Goal: Task Accomplishment & Management: Manage account settings

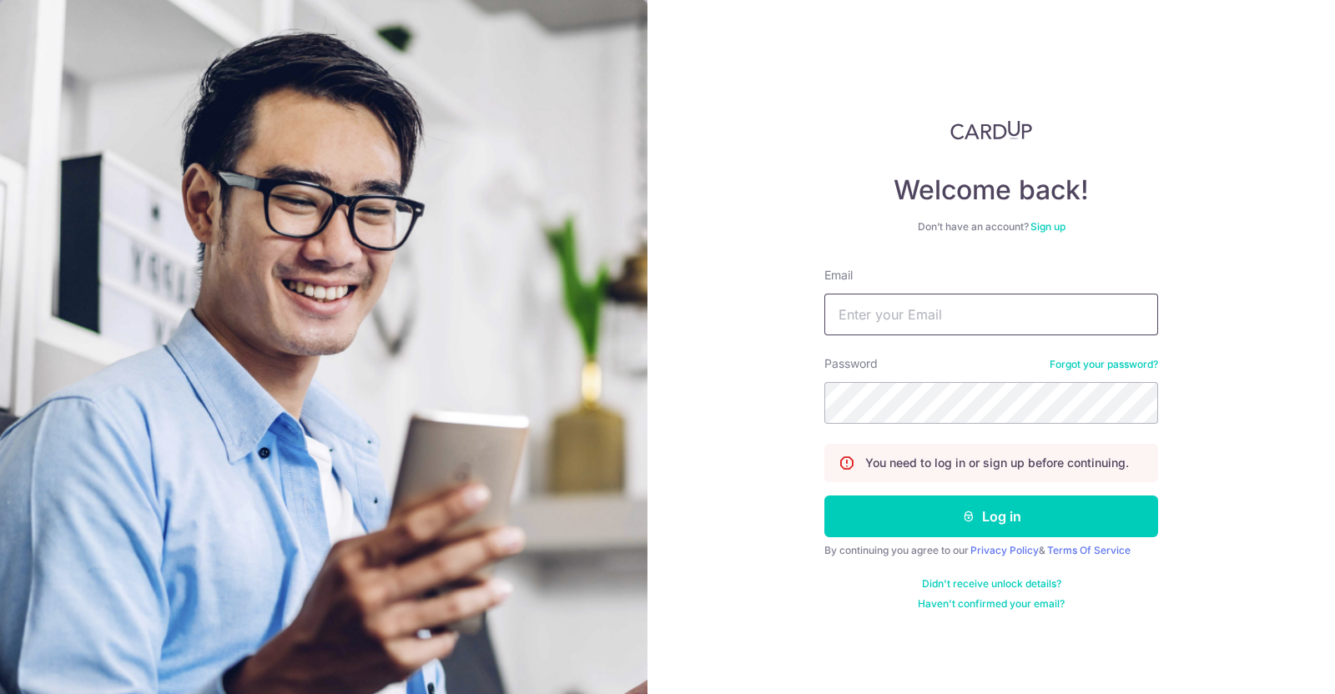
type input "[EMAIL_ADDRESS][DOMAIN_NAME]"
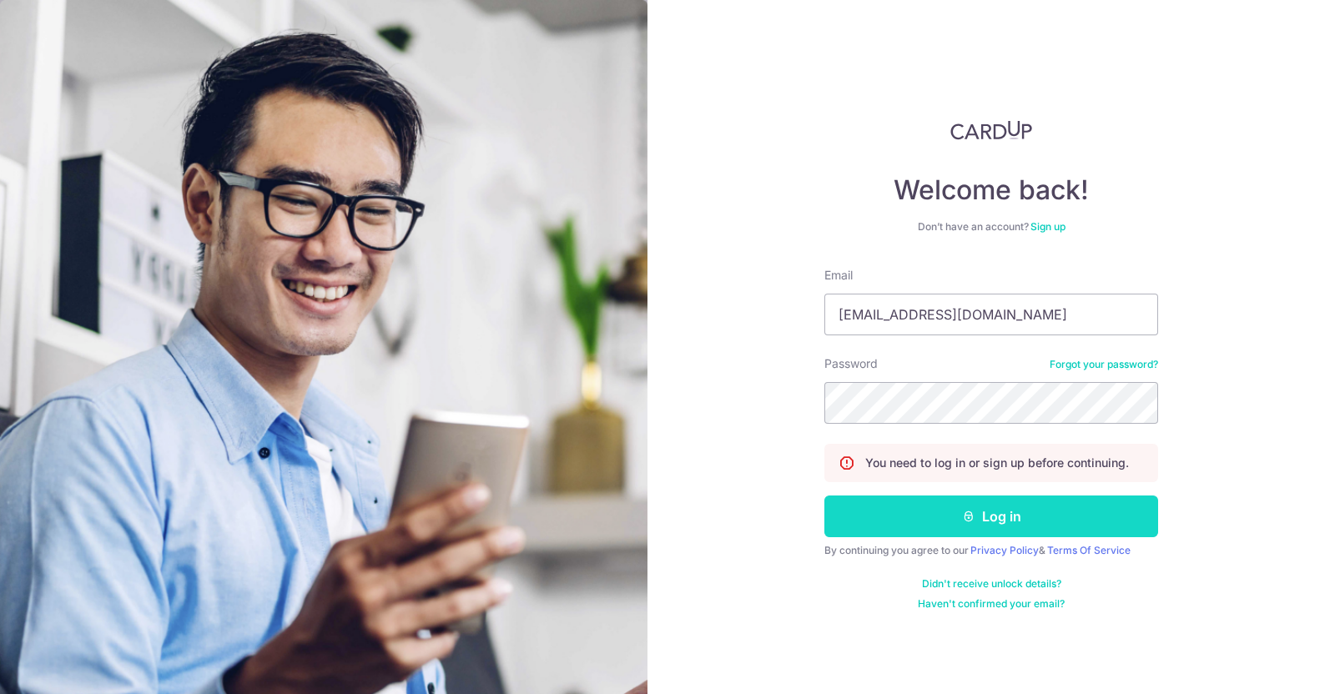
click at [915, 523] on button "Log in" at bounding box center [991, 517] width 334 height 42
